Goal: Information Seeking & Learning: Learn about a topic

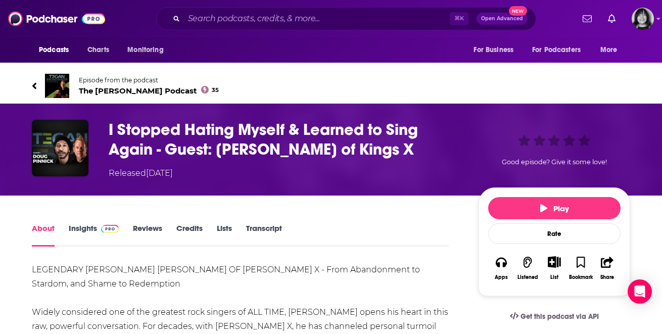
click at [80, 226] on link "Insights" at bounding box center [94, 234] width 50 height 23
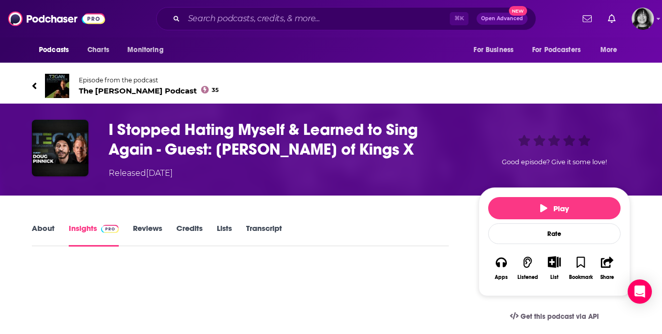
click at [33, 231] on link "About" at bounding box center [43, 234] width 23 height 23
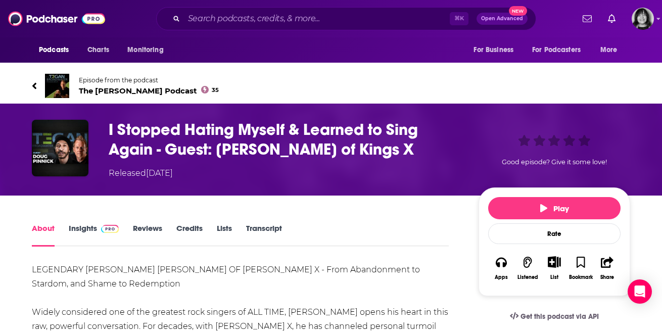
click at [75, 233] on link "Insights" at bounding box center [94, 234] width 50 height 23
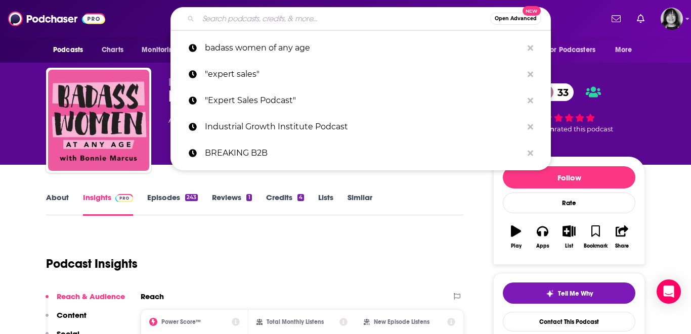
click at [377, 17] on input "Search podcasts, credits, & more..." at bounding box center [344, 19] width 292 height 16
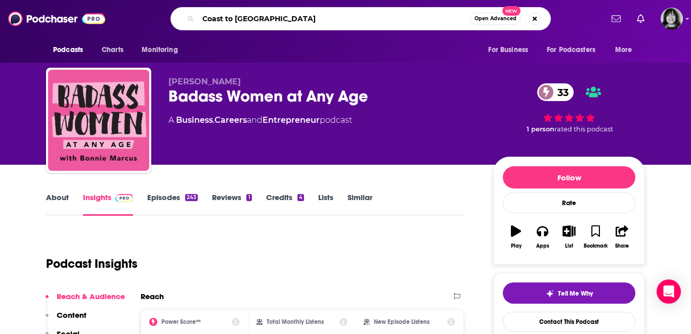
type input "Coast to Coast"
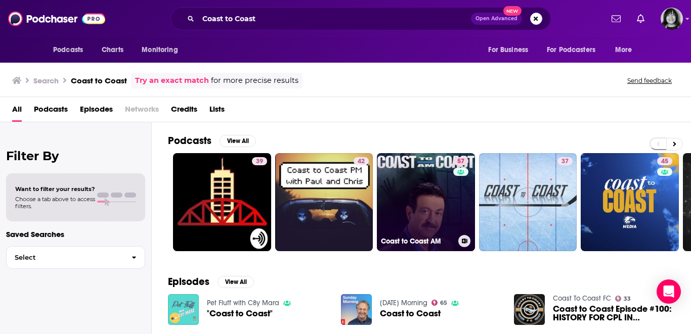
click at [441, 202] on link "57 Coast to Coast AM" at bounding box center [426, 202] width 98 height 98
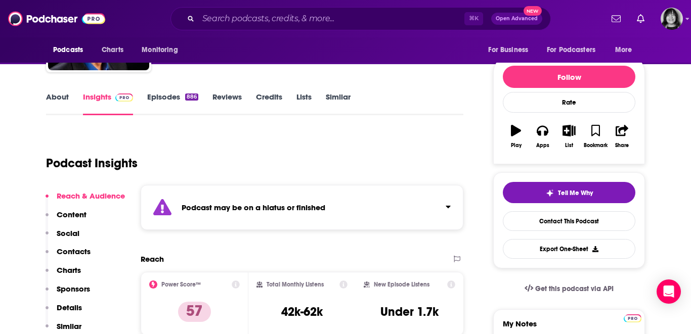
scroll to position [105, 0]
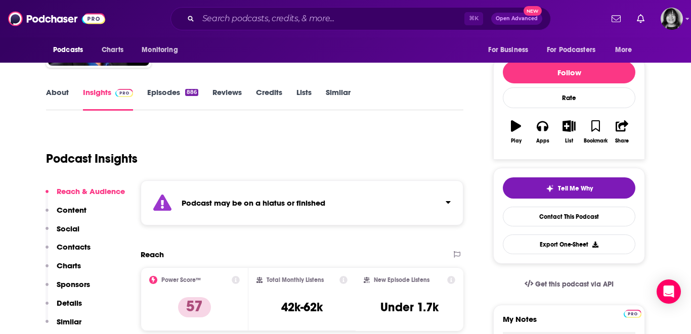
click at [412, 204] on div "Podcast may be on a hiatus or finished" at bounding box center [302, 203] width 323 height 45
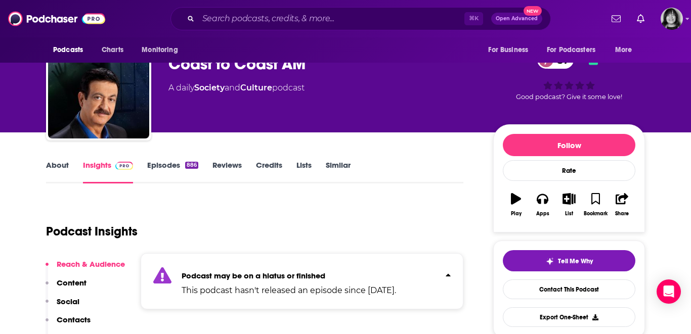
scroll to position [0, 0]
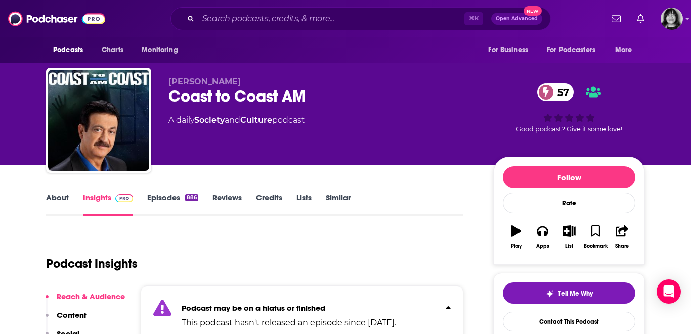
click at [54, 194] on link "About" at bounding box center [57, 204] width 23 height 23
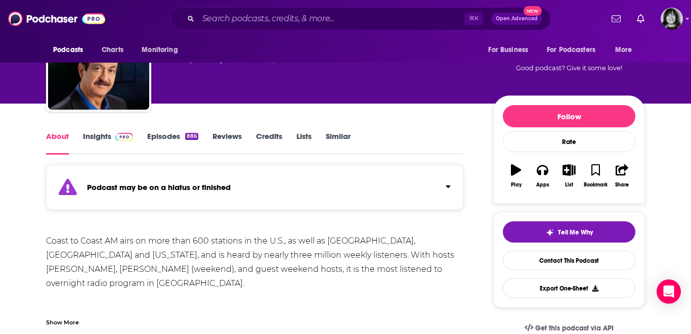
scroll to position [61, 0]
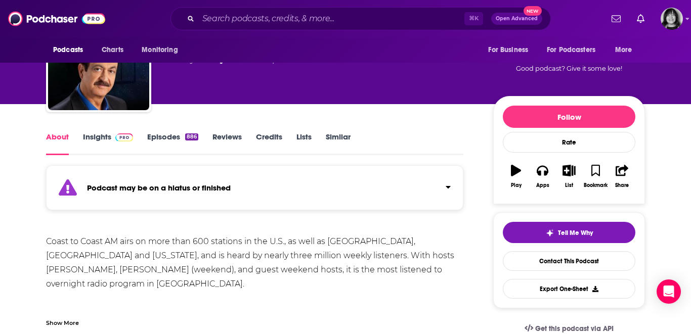
click at [89, 135] on link "Insights" at bounding box center [108, 143] width 50 height 23
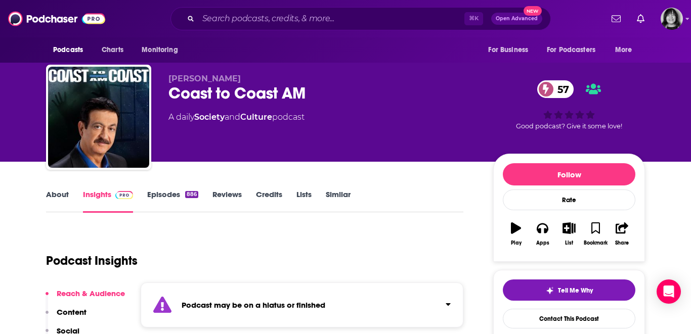
scroll to position [4, 0]
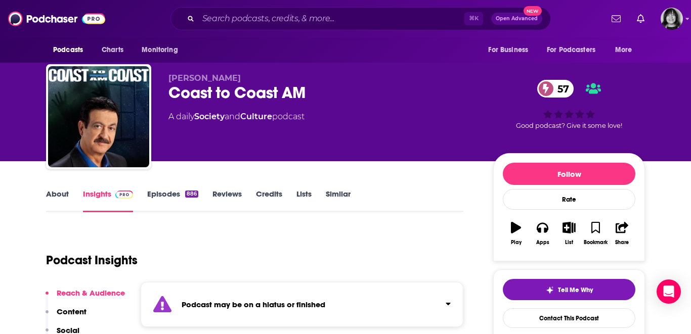
click at [55, 198] on link "About" at bounding box center [57, 200] width 23 height 23
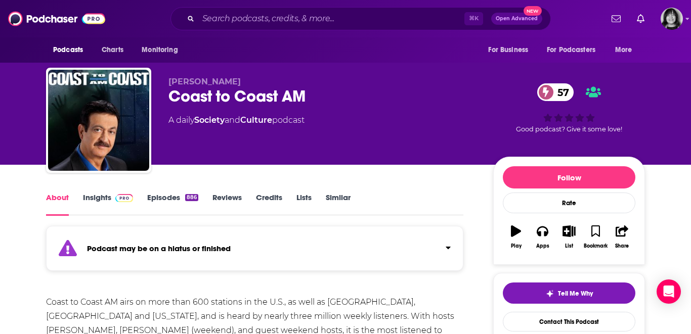
click at [96, 200] on link "Insights" at bounding box center [108, 204] width 50 height 23
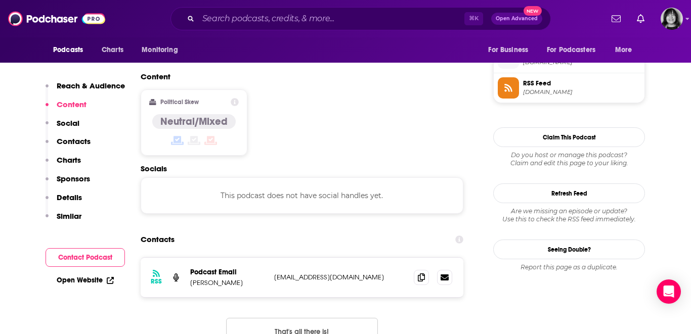
scroll to position [816, 0]
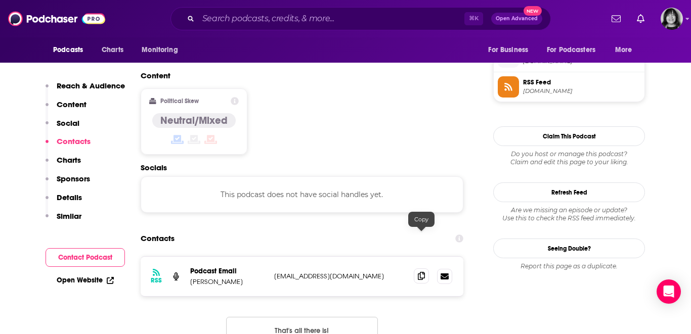
click at [418, 272] on icon at bounding box center [421, 276] width 7 height 8
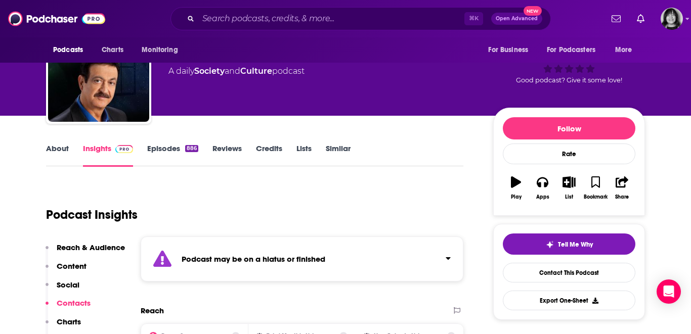
scroll to position [55, 0]
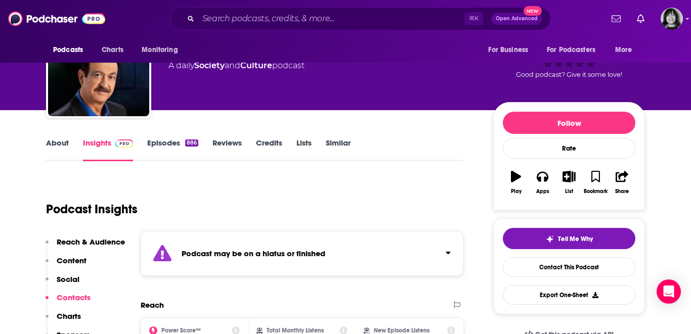
click at [332, 144] on link "Similar" at bounding box center [338, 149] width 25 height 23
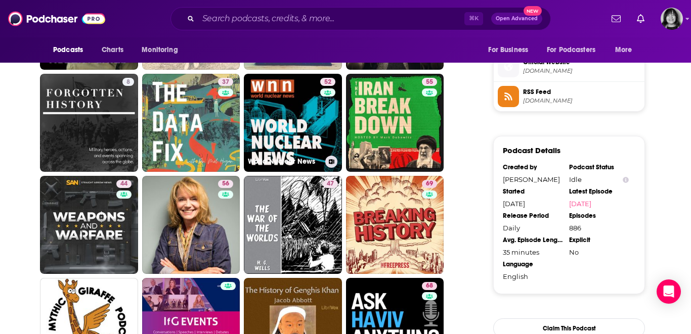
scroll to position [874, 0]
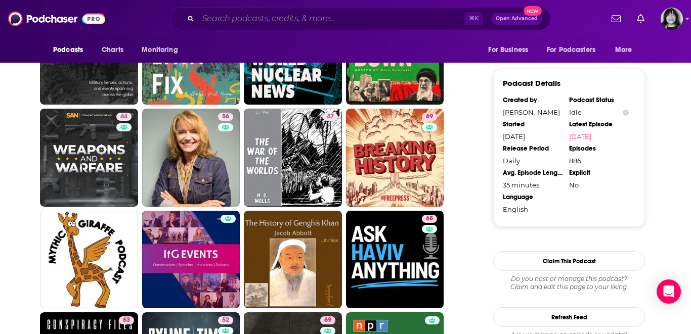
click at [276, 18] on input "Search podcasts, credits, & more..." at bounding box center [331, 19] width 266 height 16
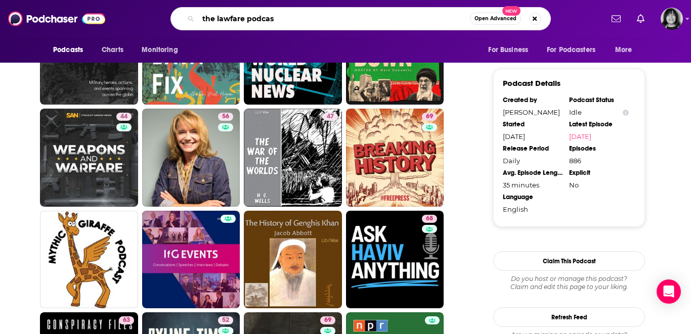
type input "the lawfare podcast"
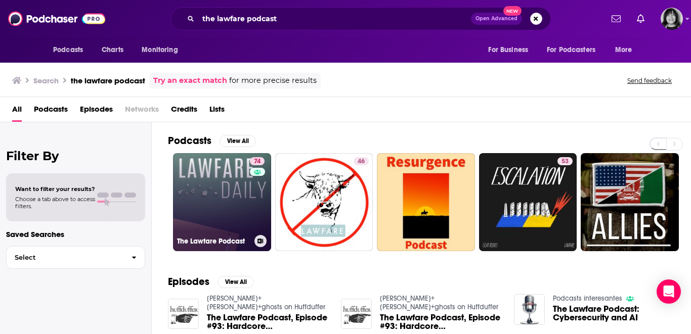
click at [237, 201] on link "74 The Lawfare Podcast" at bounding box center [222, 202] width 98 height 98
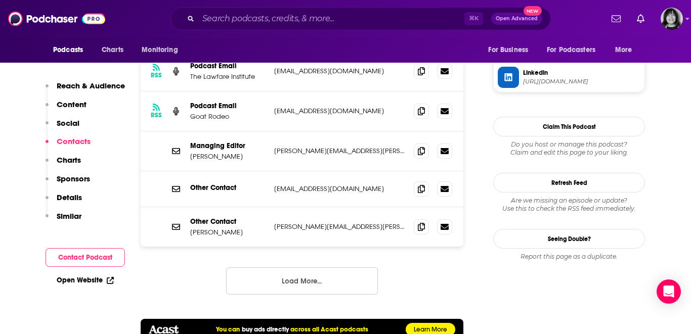
scroll to position [1183, 0]
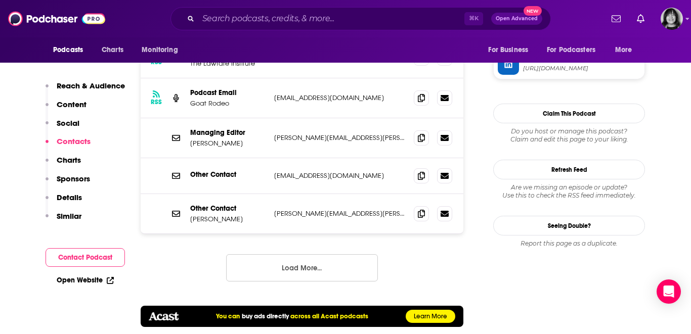
click at [259, 254] on button "Load More..." at bounding box center [302, 267] width 152 height 27
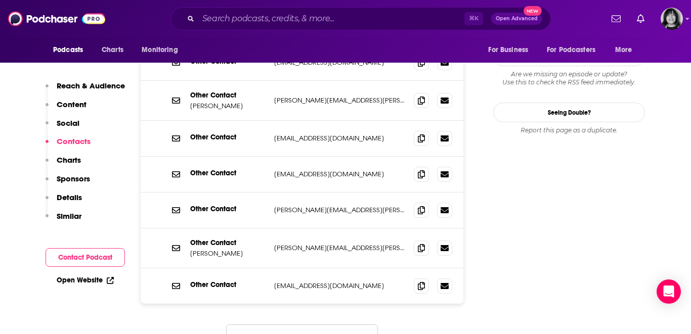
scroll to position [1297, 0]
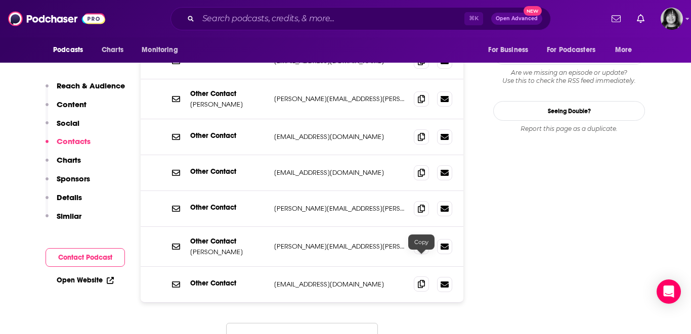
click at [418, 280] on icon at bounding box center [421, 284] width 7 height 8
